Goal: Navigation & Orientation: Find specific page/section

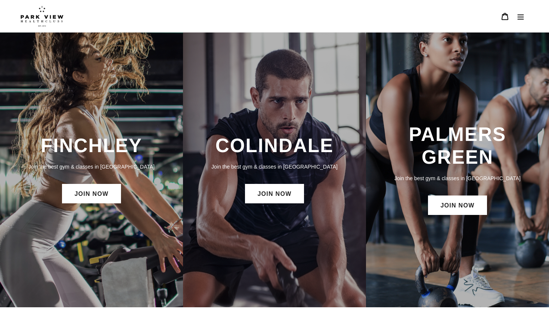
click at [519, 18] on icon "Menu" at bounding box center [520, 16] width 7 height 7
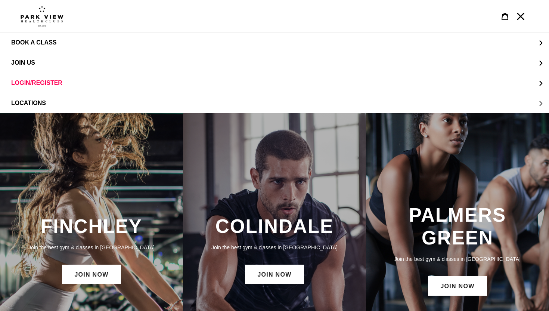
click at [35, 99] on button "LOCATIONS" at bounding box center [274, 103] width 549 height 20
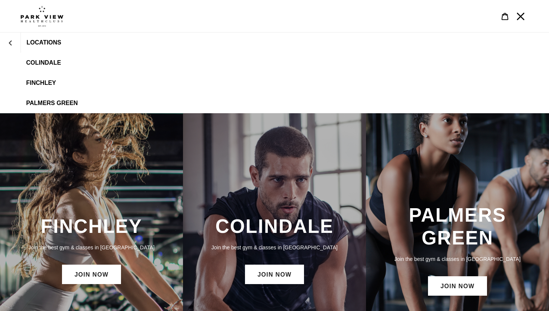
click at [285, 219] on h3 "COLINDALE" at bounding box center [274, 226] width 168 height 23
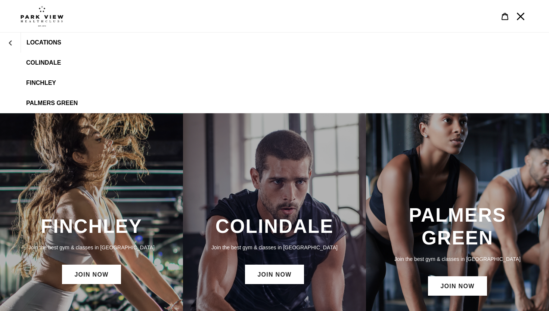
click at [57, 57] on link "Colindale" at bounding box center [274, 63] width 549 height 20
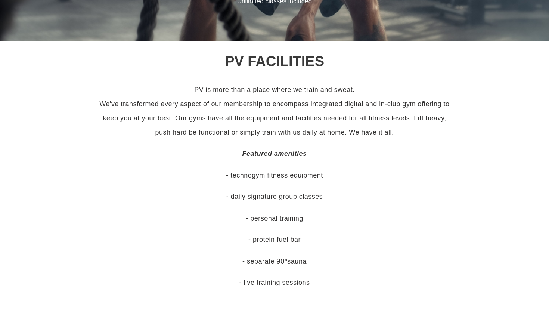
scroll to position [283, 0]
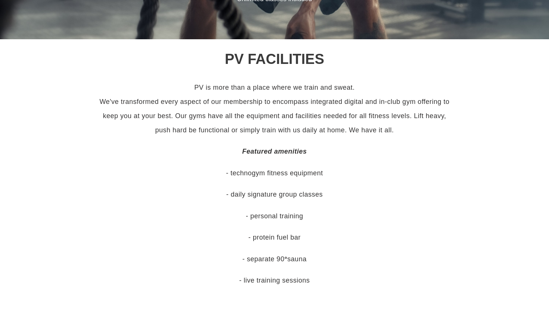
click at [127, 168] on p "- technogym fitness equipment" at bounding box center [274, 173] width 359 height 14
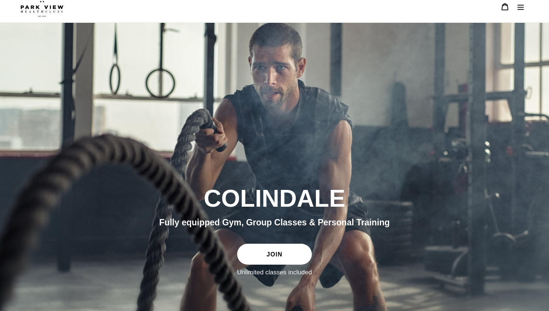
scroll to position [0, 0]
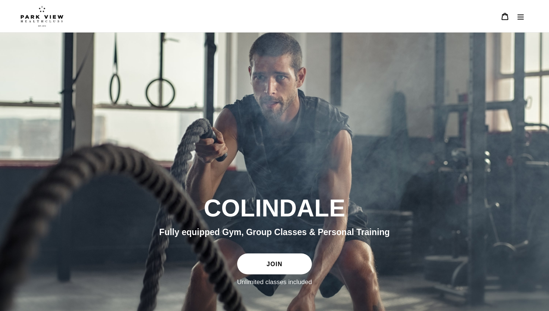
click at [518, 15] on icon "Menu" at bounding box center [520, 16] width 7 height 7
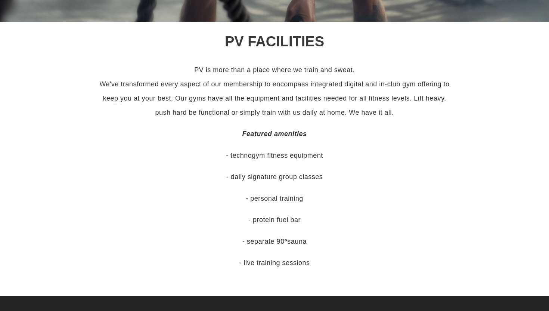
scroll to position [381, 0]
